Goal: Task Accomplishment & Management: Use online tool/utility

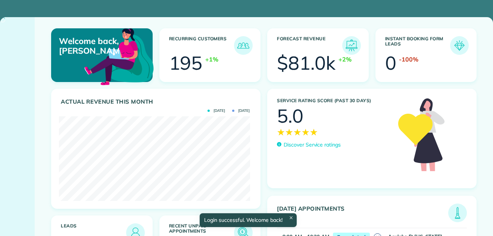
scroll to position [85, 191]
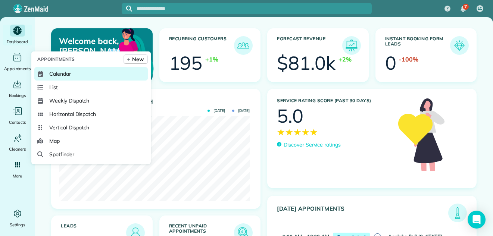
click at [58, 73] on span "Calendar" at bounding box center [60, 73] width 22 height 7
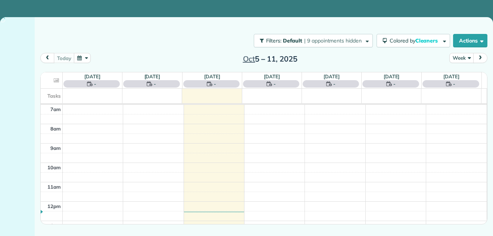
click at [62, 72] on div "Sun 10/5 - No Appointments Mon 10/6 - No Appointments Tue 10/7 - No Appointment…" at bounding box center [263, 148] width 447 height 152
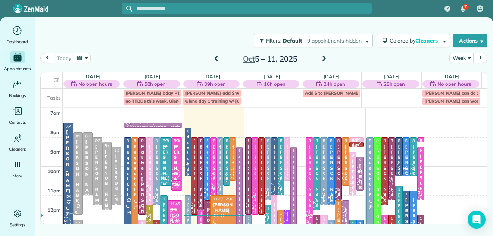
click at [325, 58] on span at bounding box center [324, 59] width 8 height 7
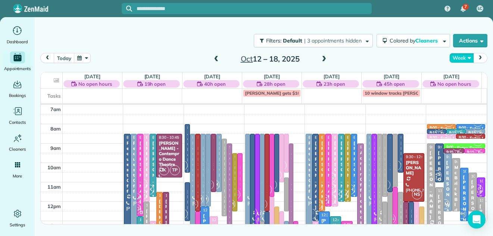
click at [462, 57] on button "Week" at bounding box center [461, 58] width 24 height 10
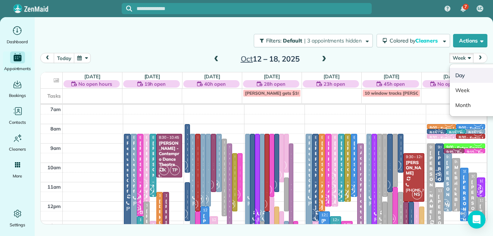
click at [456, 76] on link "Day" at bounding box center [478, 75] width 59 height 15
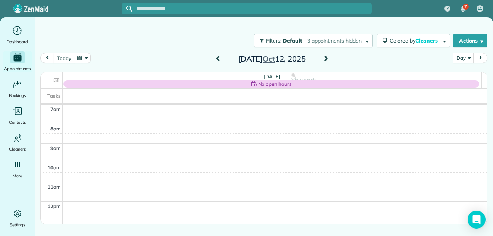
click at [325, 58] on span at bounding box center [325, 59] width 8 height 7
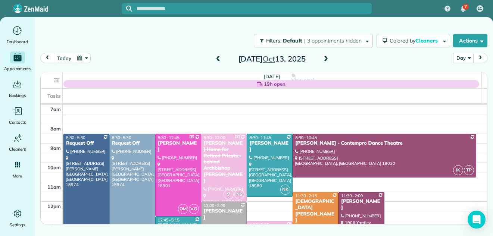
click at [325, 58] on span at bounding box center [325, 59] width 8 height 7
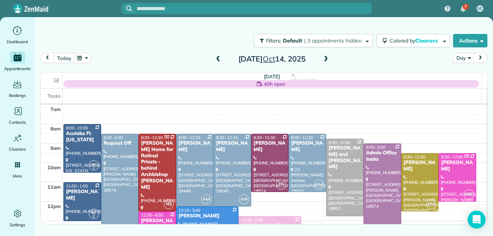
click at [325, 58] on span at bounding box center [325, 59] width 8 height 7
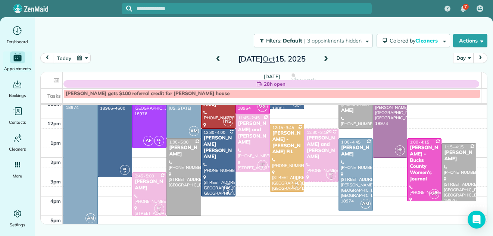
scroll to position [85, 0]
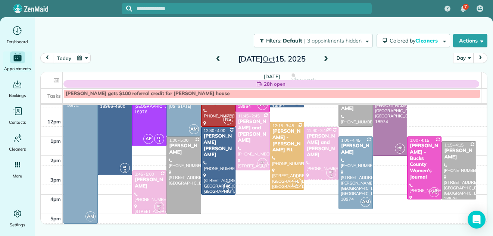
click at [252, 149] on div at bounding box center [253, 141] width 34 height 57
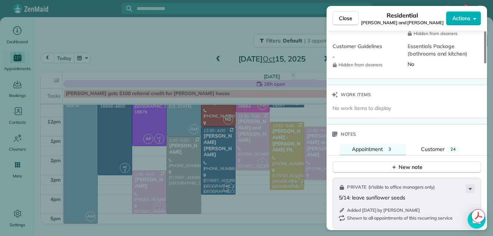
drag, startPoint x: 484, startPoint y: 53, endPoint x: 473, endPoint y: 172, distance: 119.0
click at [484, 63] on div at bounding box center [485, 47] width 2 height 32
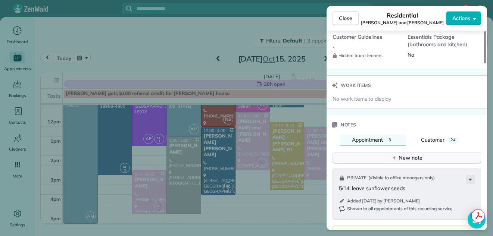
click at [412, 156] on div "New note" at bounding box center [406, 158] width 31 height 8
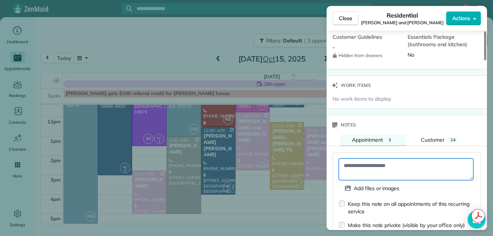
click at [375, 163] on textarea at bounding box center [406, 169] width 134 height 22
click at [373, 164] on textarea "To enrich screen reader interactions, please activate Accessibility in Grammarl…" at bounding box center [406, 169] width 134 height 22
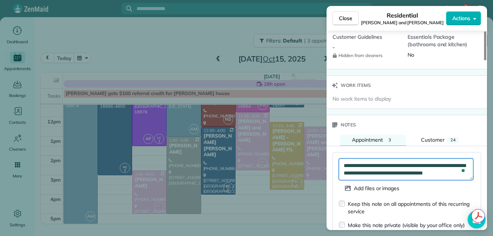
scroll to position [4, 0]
type textarea "**********"
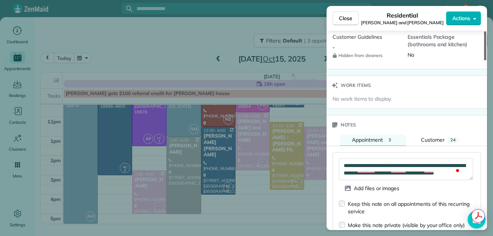
click at [485, 60] on div at bounding box center [485, 45] width 2 height 29
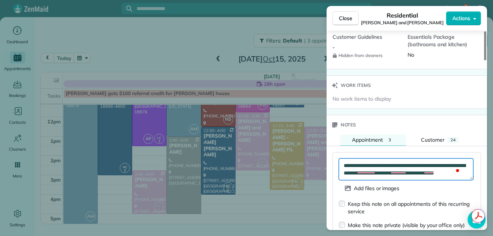
scroll to position [7, 0]
drag, startPoint x: 344, startPoint y: 161, endPoint x: 396, endPoint y: 172, distance: 53.5
click at [396, 172] on textarea "**********" at bounding box center [406, 169] width 134 height 22
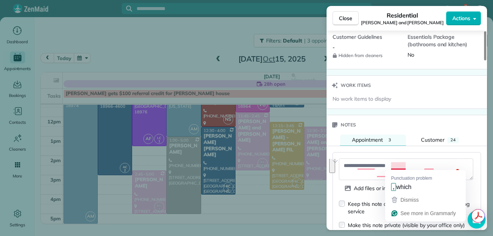
scroll to position [0, 0]
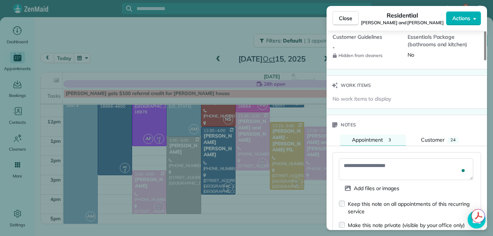
drag, startPoint x: 223, startPoint y: 22, endPoint x: 431, endPoint y: 163, distance: 251.2
click at [371, 63] on div "Close Residential Marilyn and Nelson Snyderman Actions Status Active Marilyn an…" at bounding box center [246, 118] width 493 height 236
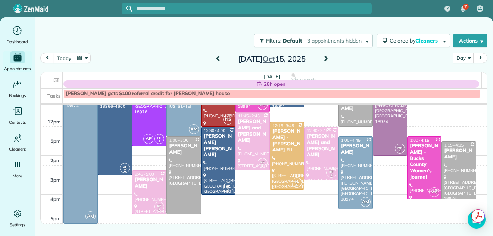
click at [242, 147] on div at bounding box center [253, 141] width 34 height 57
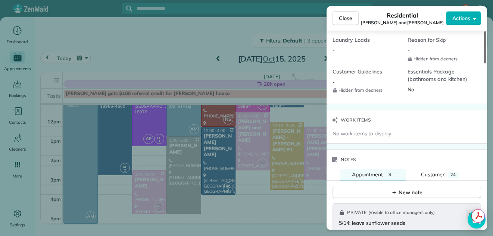
scroll to position [751, 0]
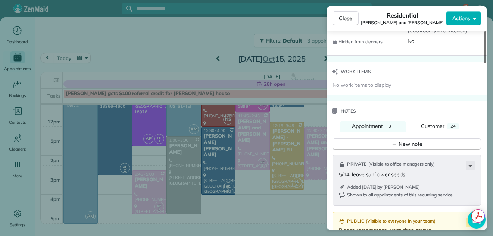
drag, startPoint x: 484, startPoint y: 46, endPoint x: 506, endPoint y: 167, distance: 122.9
click at [486, 63] on div at bounding box center [485, 47] width 2 height 32
click at [413, 141] on div "New note" at bounding box center [406, 144] width 31 height 8
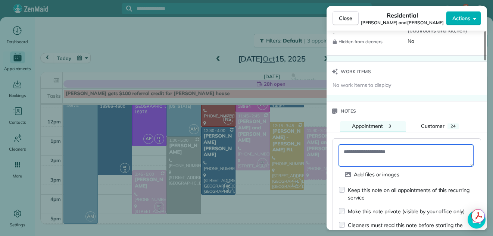
click at [361, 150] on textarea at bounding box center [406, 156] width 134 height 22
paste textarea "**********"
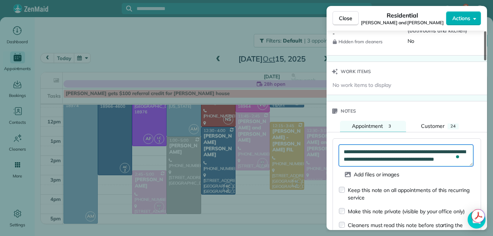
type textarea "**********"
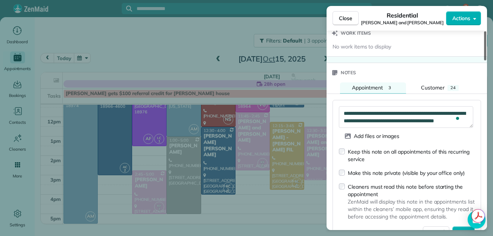
scroll to position [799, 0]
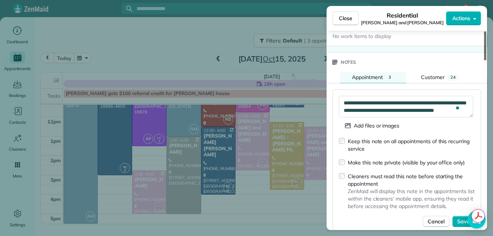
drag, startPoint x: 484, startPoint y: 147, endPoint x: 482, endPoint y: 154, distance: 7.2
click at [484, 60] on div at bounding box center [485, 45] width 2 height 29
click at [459, 220] on span "Save" at bounding box center [463, 221] width 13 height 7
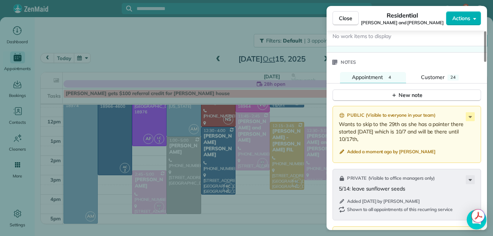
click at [468, 223] on div "Open Intercom Messenger" at bounding box center [476, 220] width 20 height 20
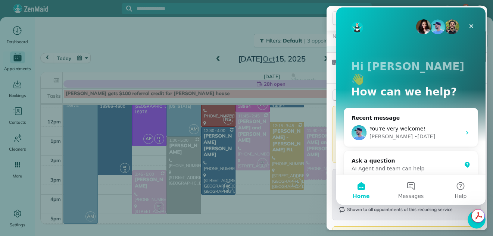
scroll to position [0, 0]
